Goal: Task Accomplishment & Management: Complete application form

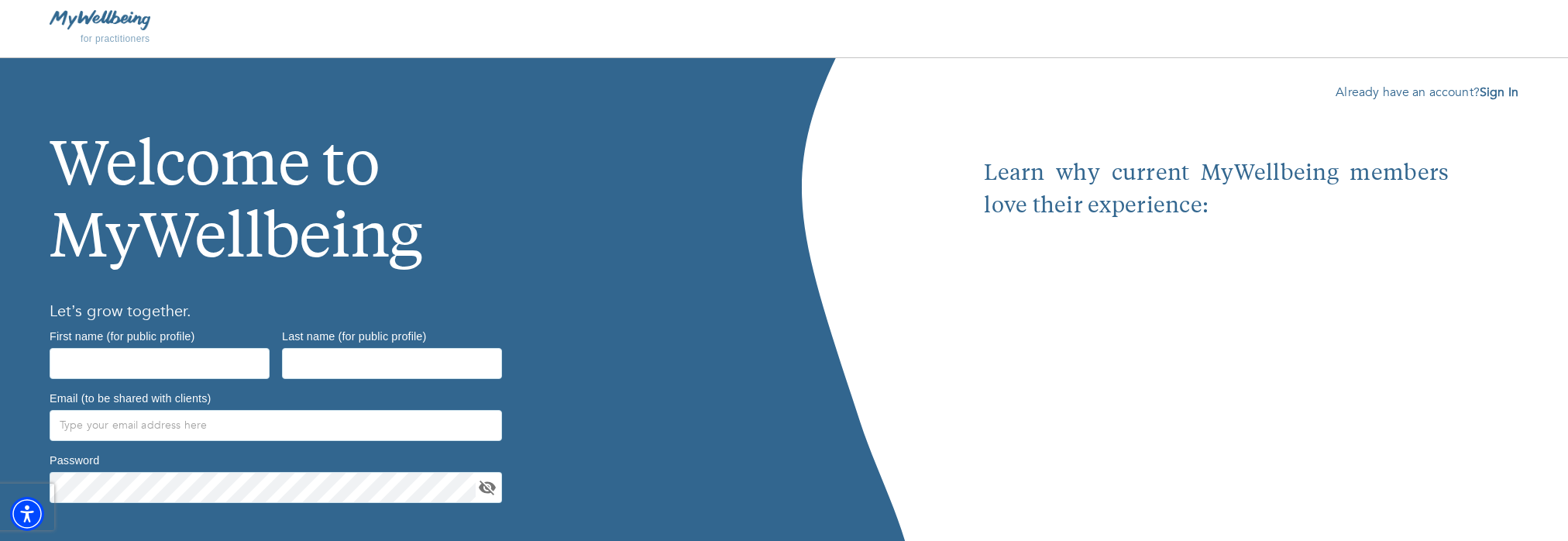
click at [203, 379] on div "First name (for public profile)" at bounding box center [159, 354] width 233 height 62
click at [198, 364] on input "text" at bounding box center [159, 364] width 220 height 31
type input "DeJuanna"
type input "[PERSON_NAME]"
type input "[EMAIL_ADDRESS][DOMAIN_NAME]"
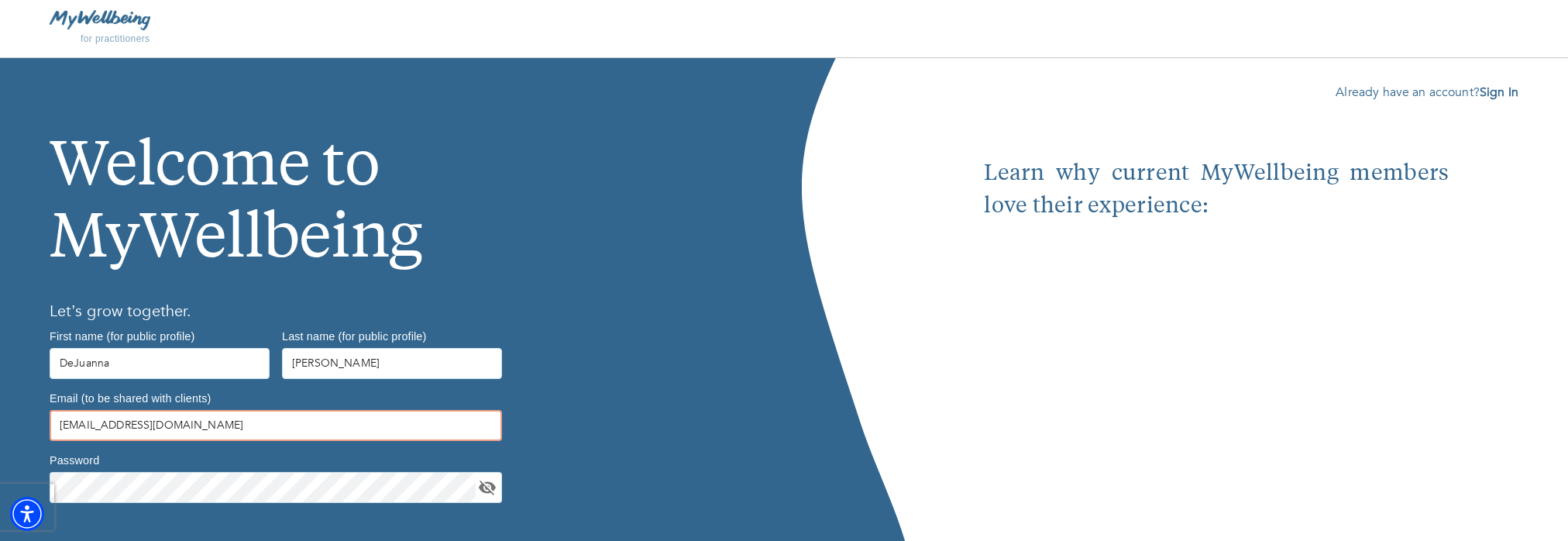
click at [242, 429] on input "[EMAIL_ADDRESS][DOMAIN_NAME]" at bounding box center [276, 426] width 452 height 31
drag, startPoint x: 242, startPoint y: 429, endPoint x: 36, endPoint y: 423, distance: 206.1
click at [36, 423] on div "Welcome to MyWellbeing Let’s grow together. First name (for public profile) [PE…" at bounding box center [392, 352] width 784 height 588
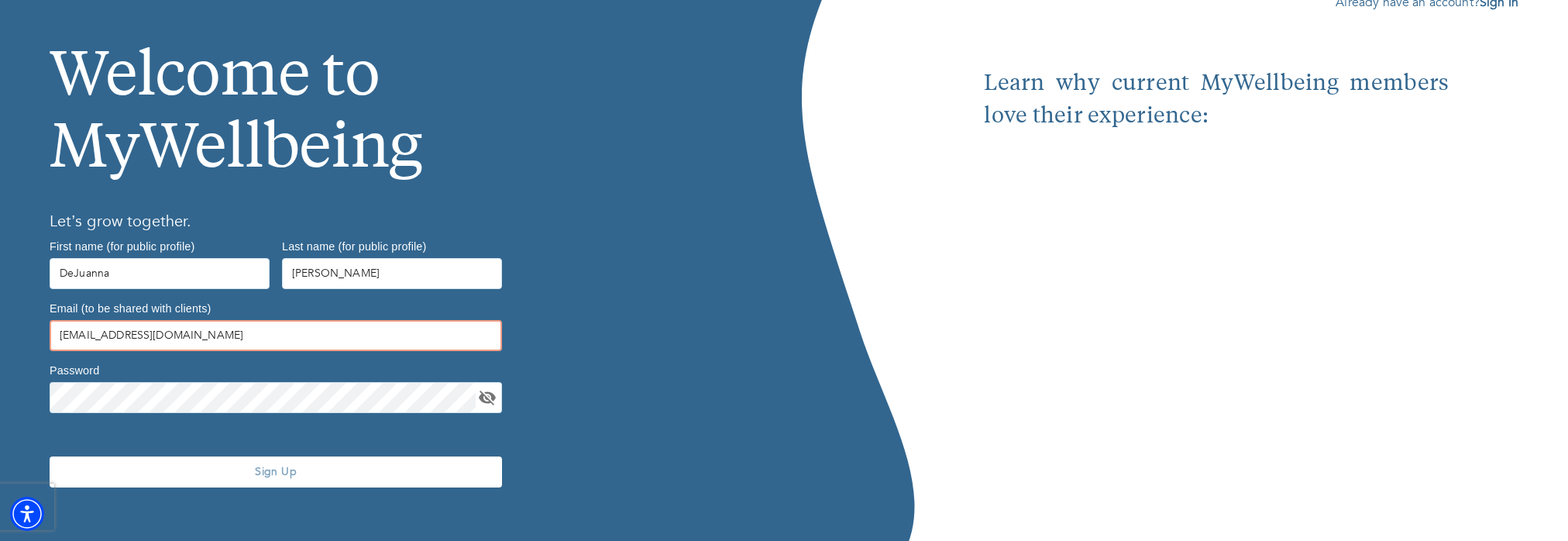
scroll to position [103, 0]
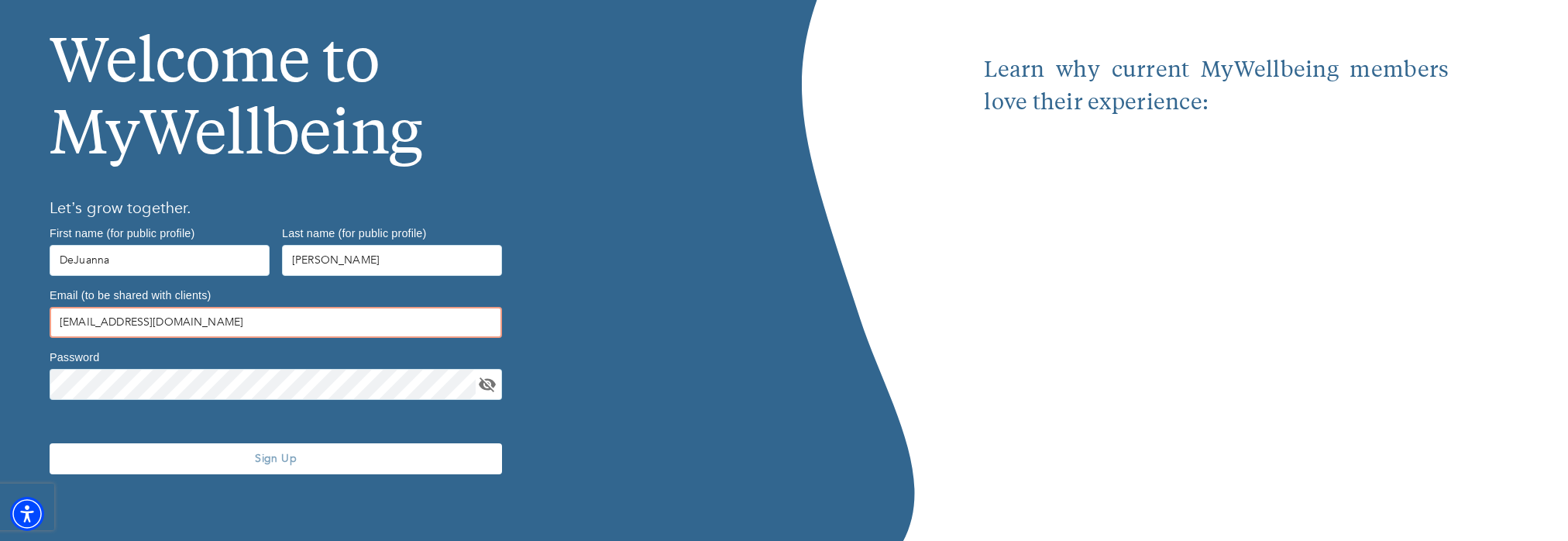
type input "[EMAIL_ADDRESS][DOMAIN_NAME]"
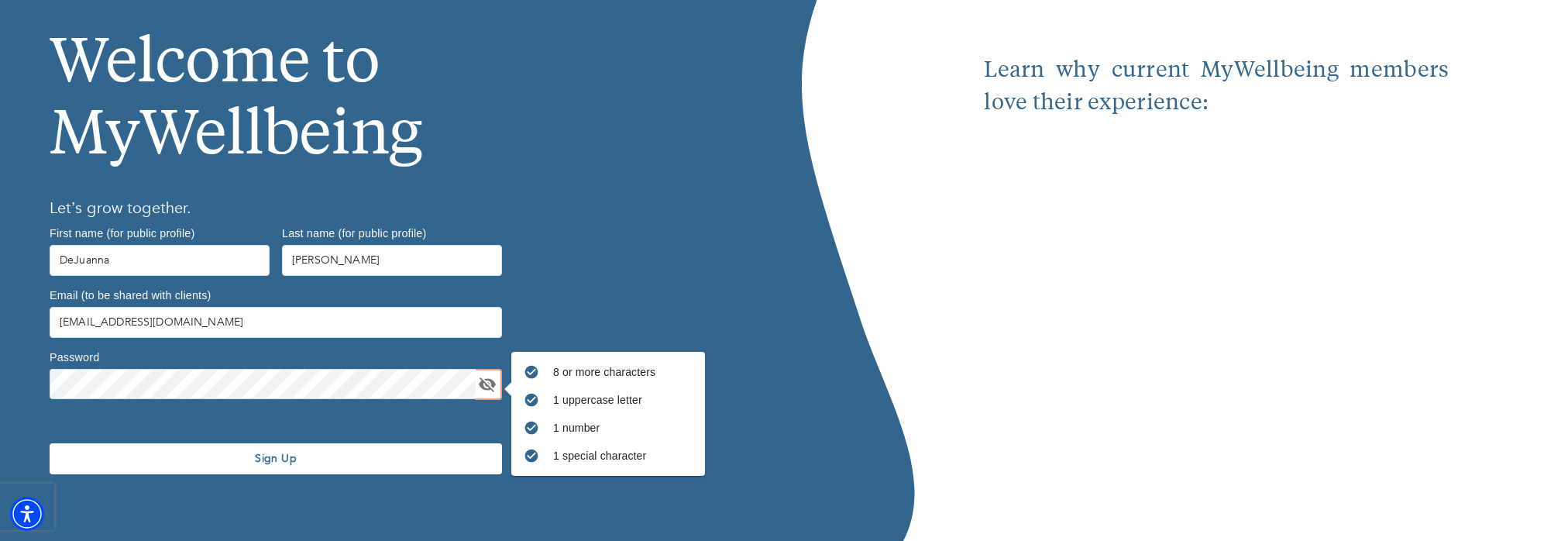
click at [378, 447] on button "Sign Up" at bounding box center [276, 459] width 452 height 31
